Goal: Find specific page/section: Find specific page/section

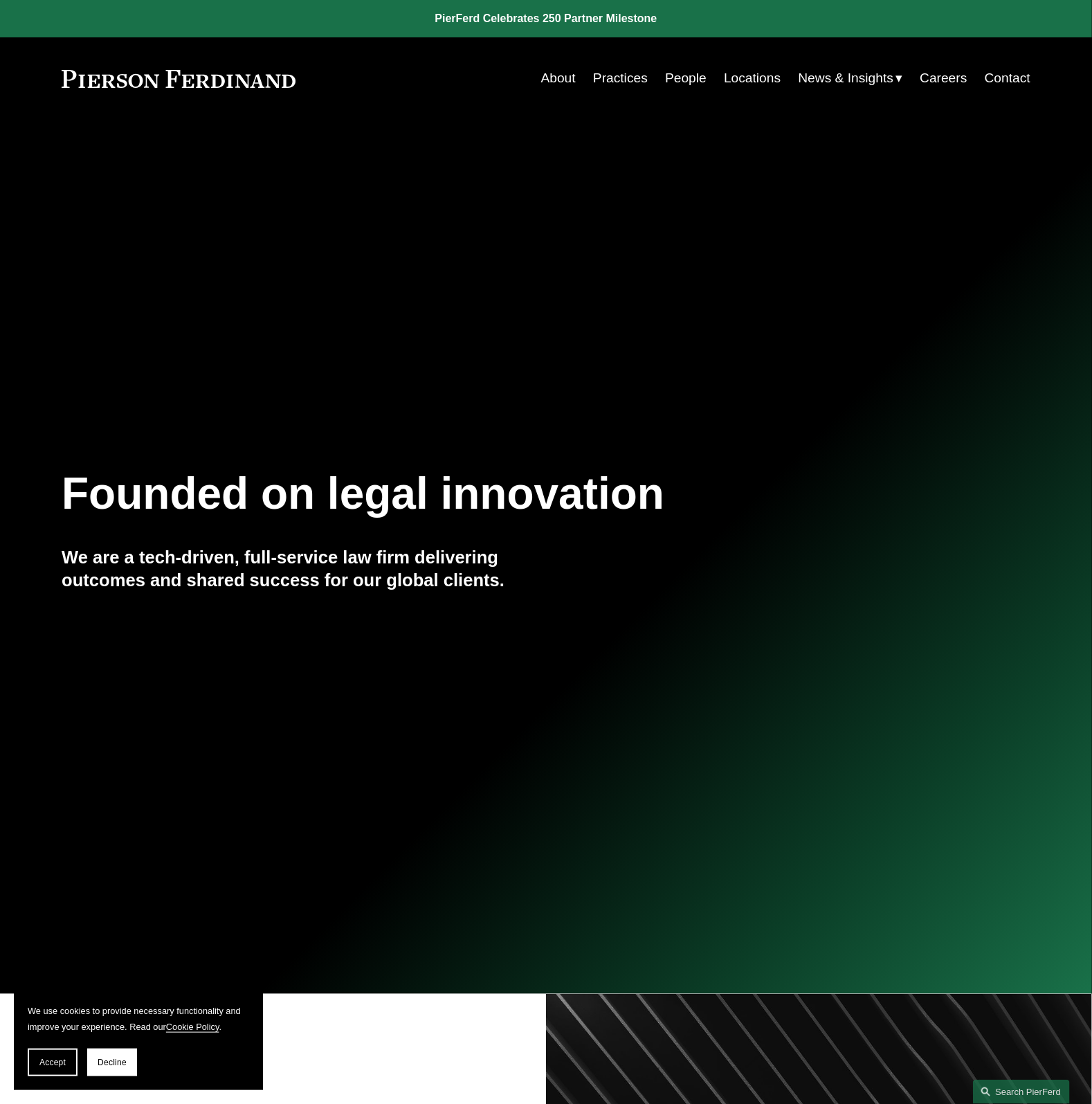
click at [681, 76] on link "People" at bounding box center [686, 78] width 41 height 26
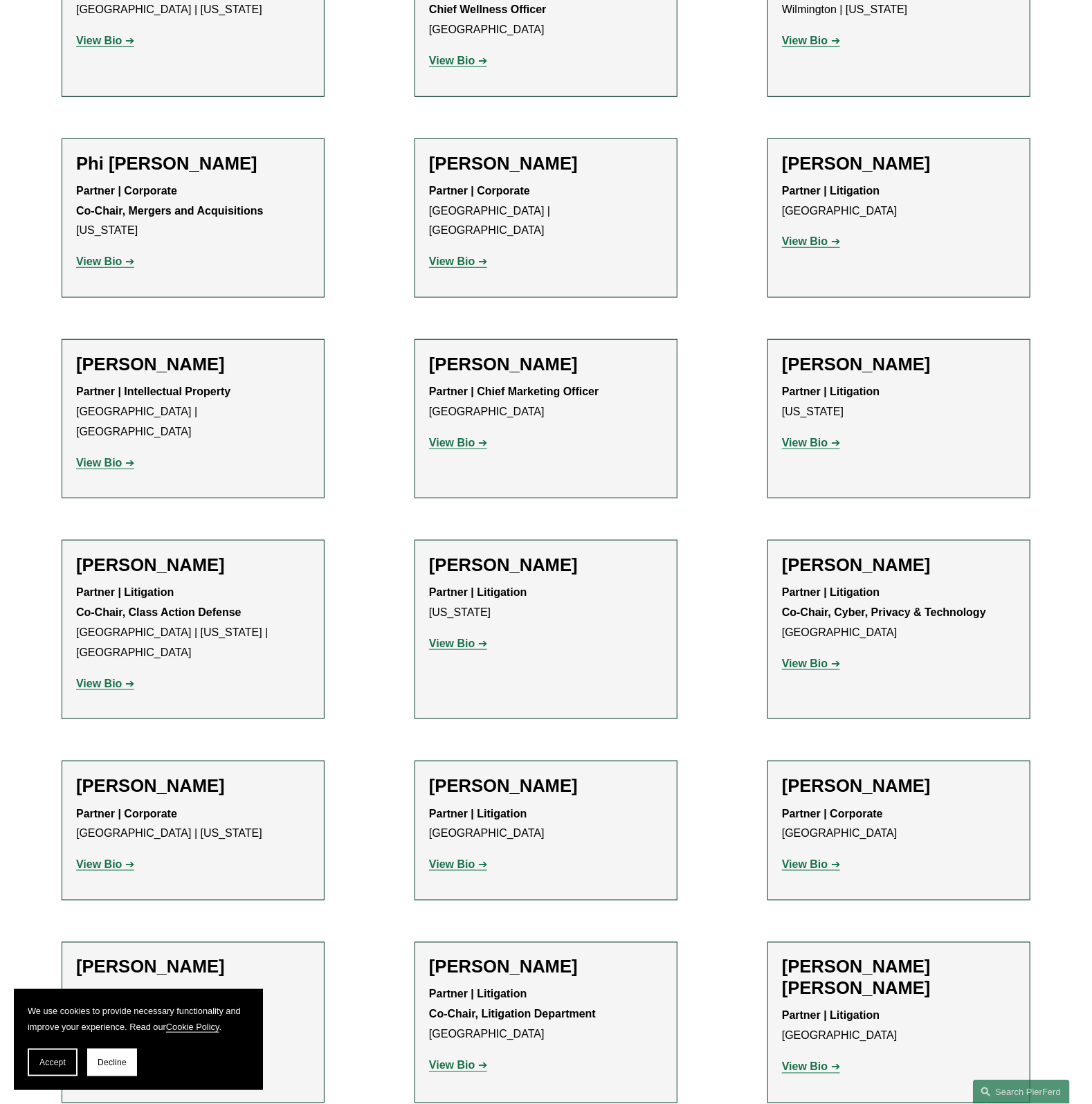
scroll to position [11281, 0]
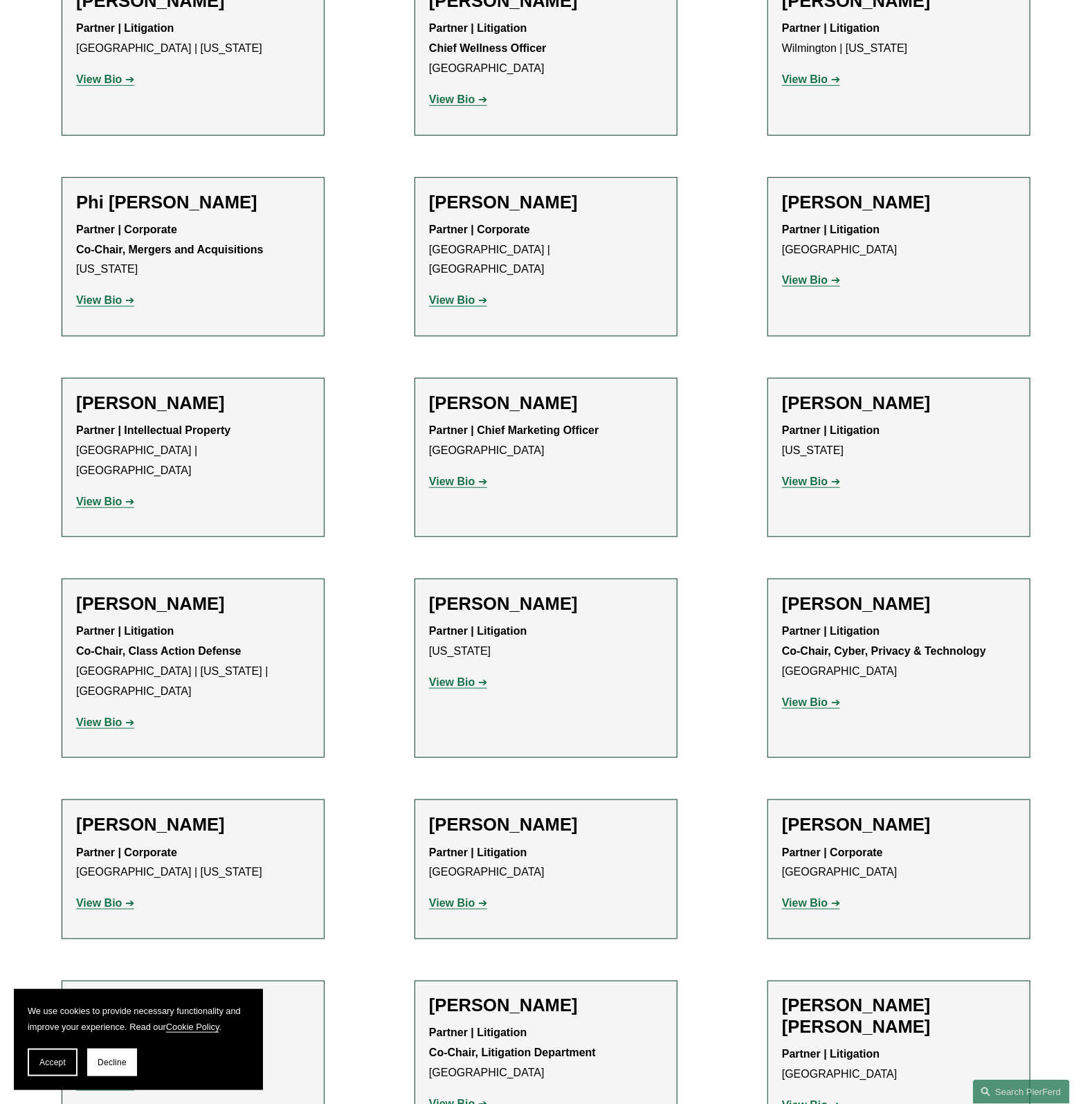
click at [452, 897] on strong "View Bio" at bounding box center [451, 903] width 46 height 12
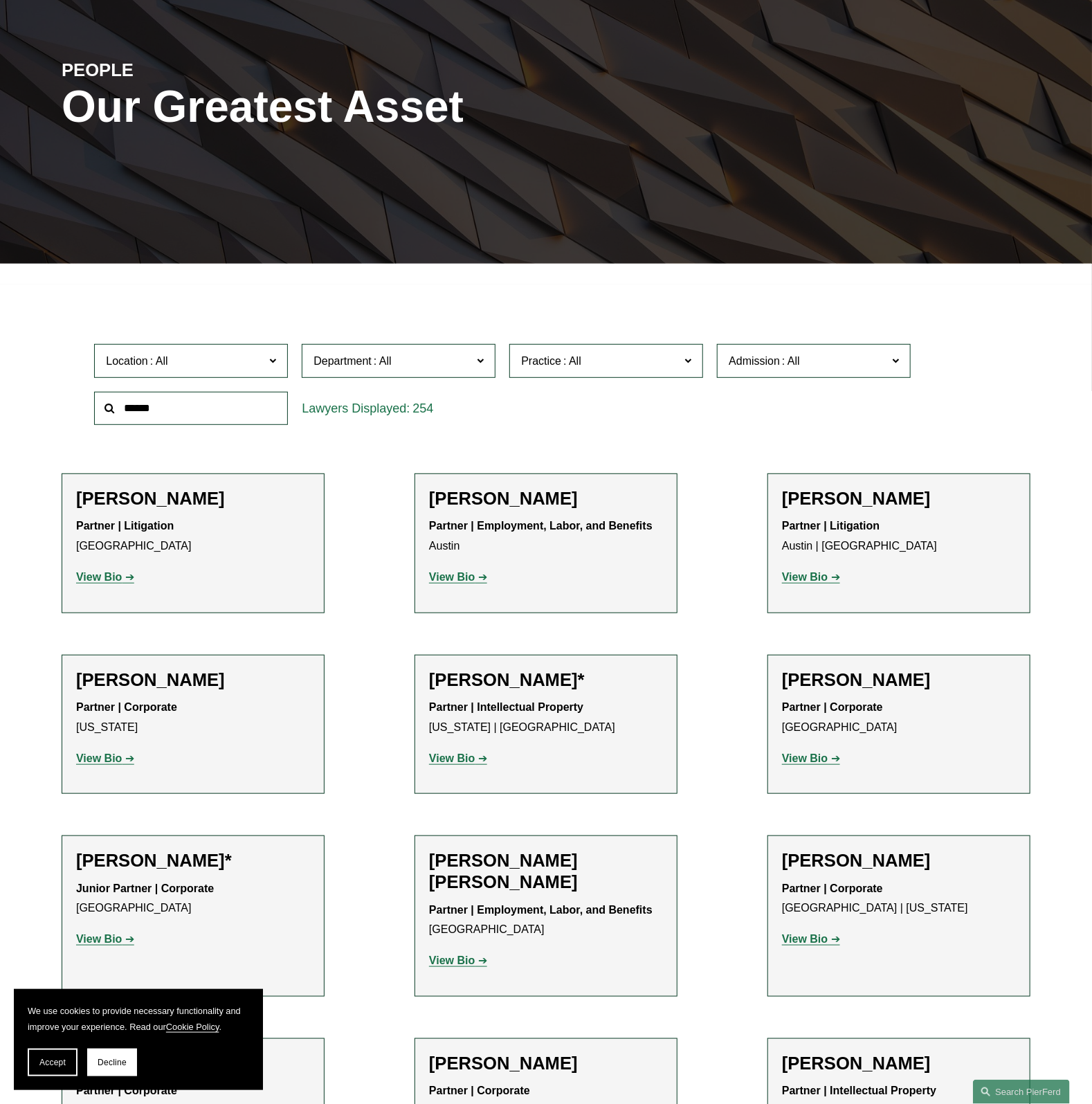
scroll to position [0, 0]
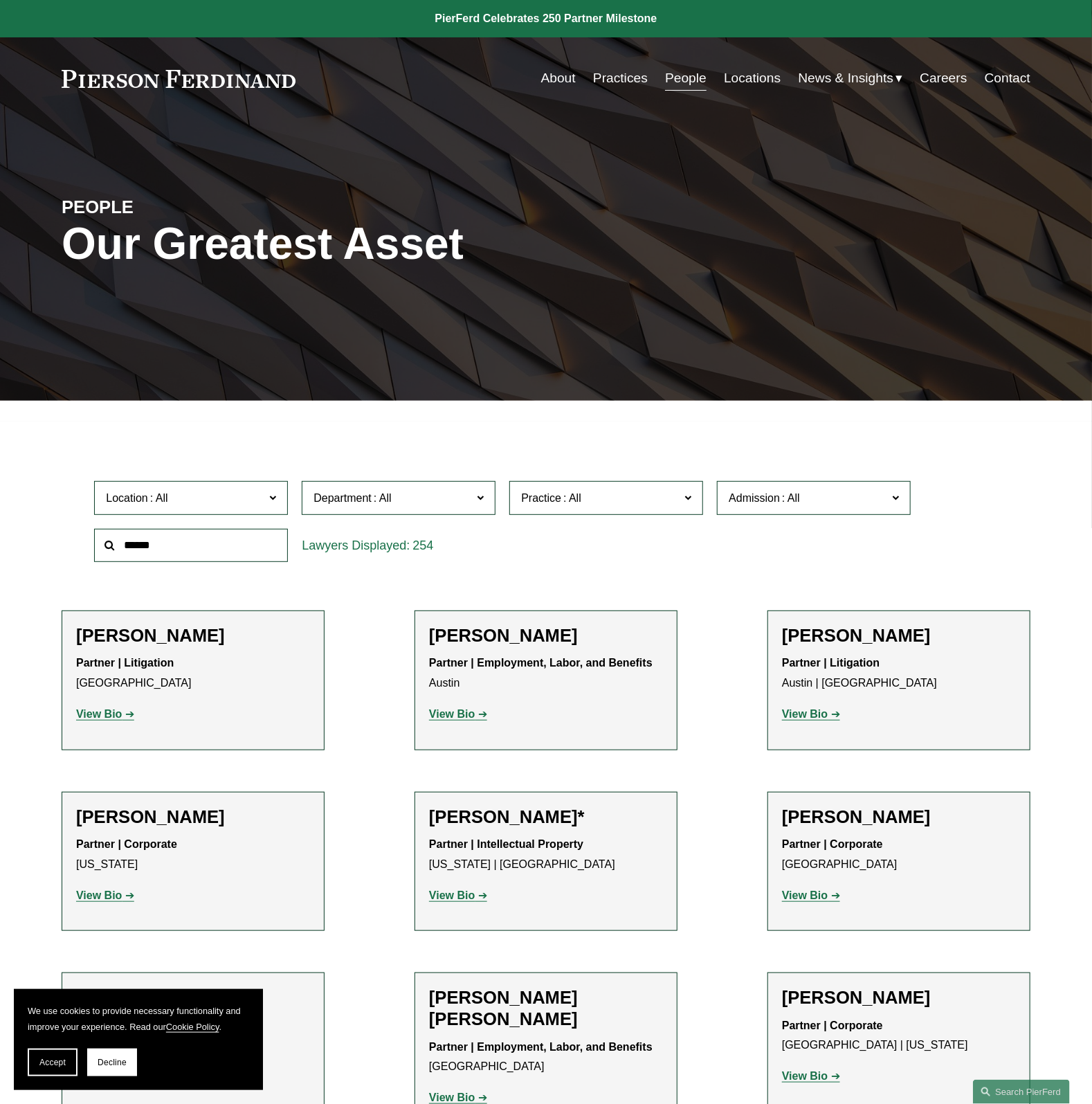
click at [281, 490] on label "Location" at bounding box center [191, 498] width 194 height 34
click at [0, 0] on link "[GEOGRAPHIC_DATA]" at bounding box center [0, 0] width 0 height 0
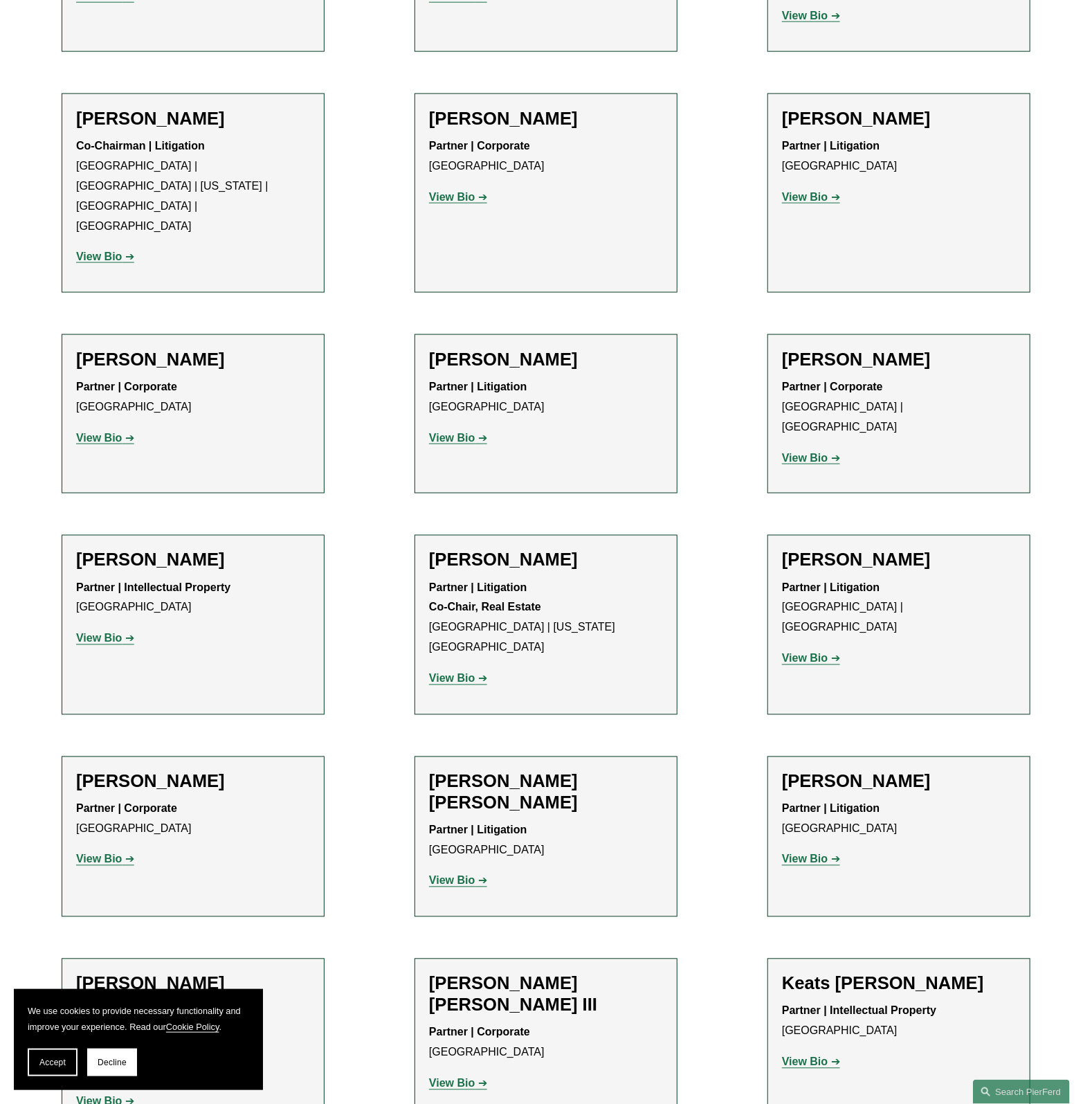
scroll to position [900, 0]
click at [814, 190] on strong "View Bio" at bounding box center [805, 196] width 46 height 12
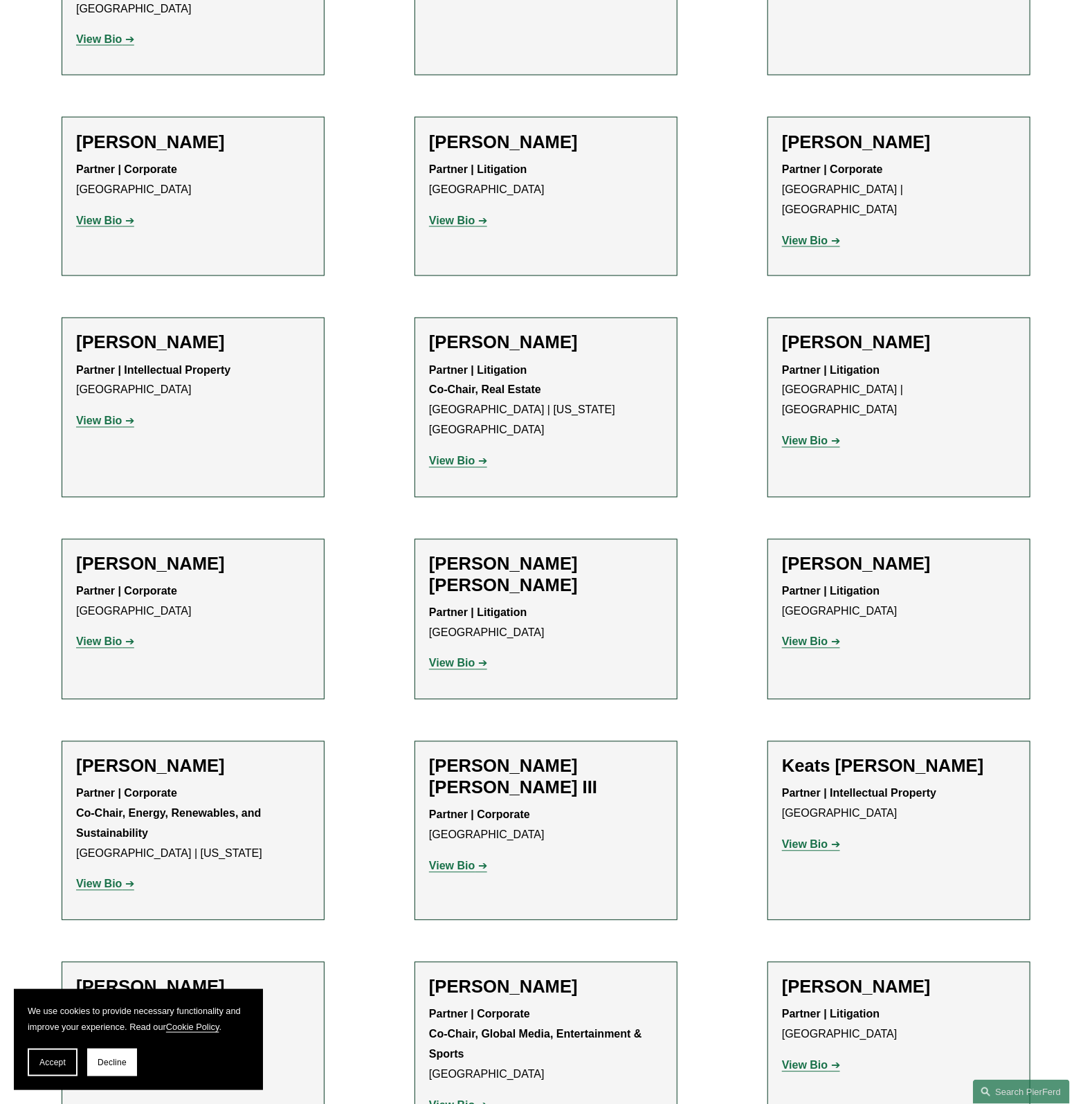
scroll to position [0, 0]
